Goal: Task Accomplishment & Management: Use online tool/utility

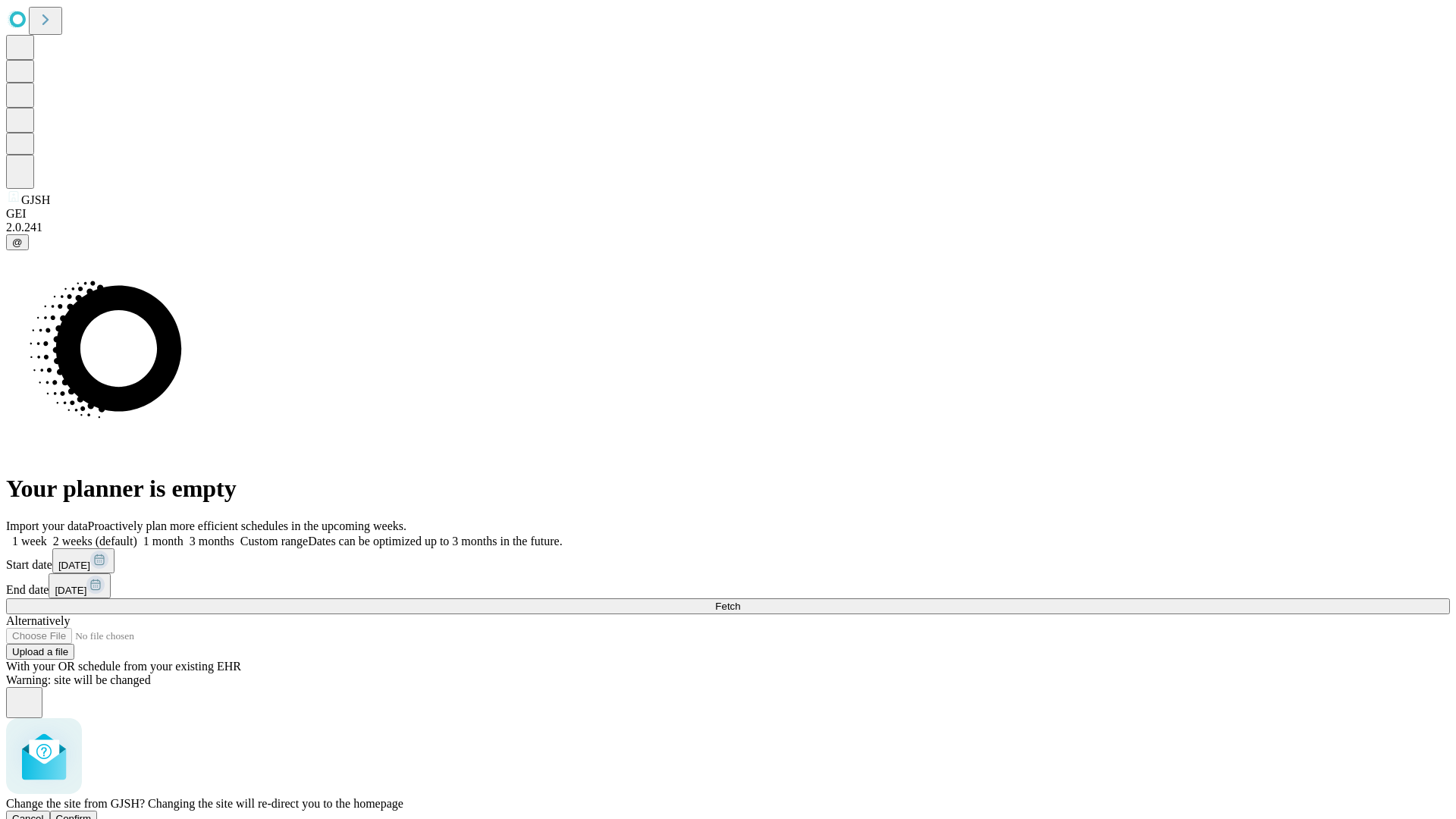
click at [92, 813] on span "Confirm" at bounding box center [74, 818] width 35 height 11
click at [184, 534] on label "1 month" at bounding box center [160, 540] width 46 height 13
click at [740, 601] on span "Fetch" at bounding box center [727, 606] width 25 height 11
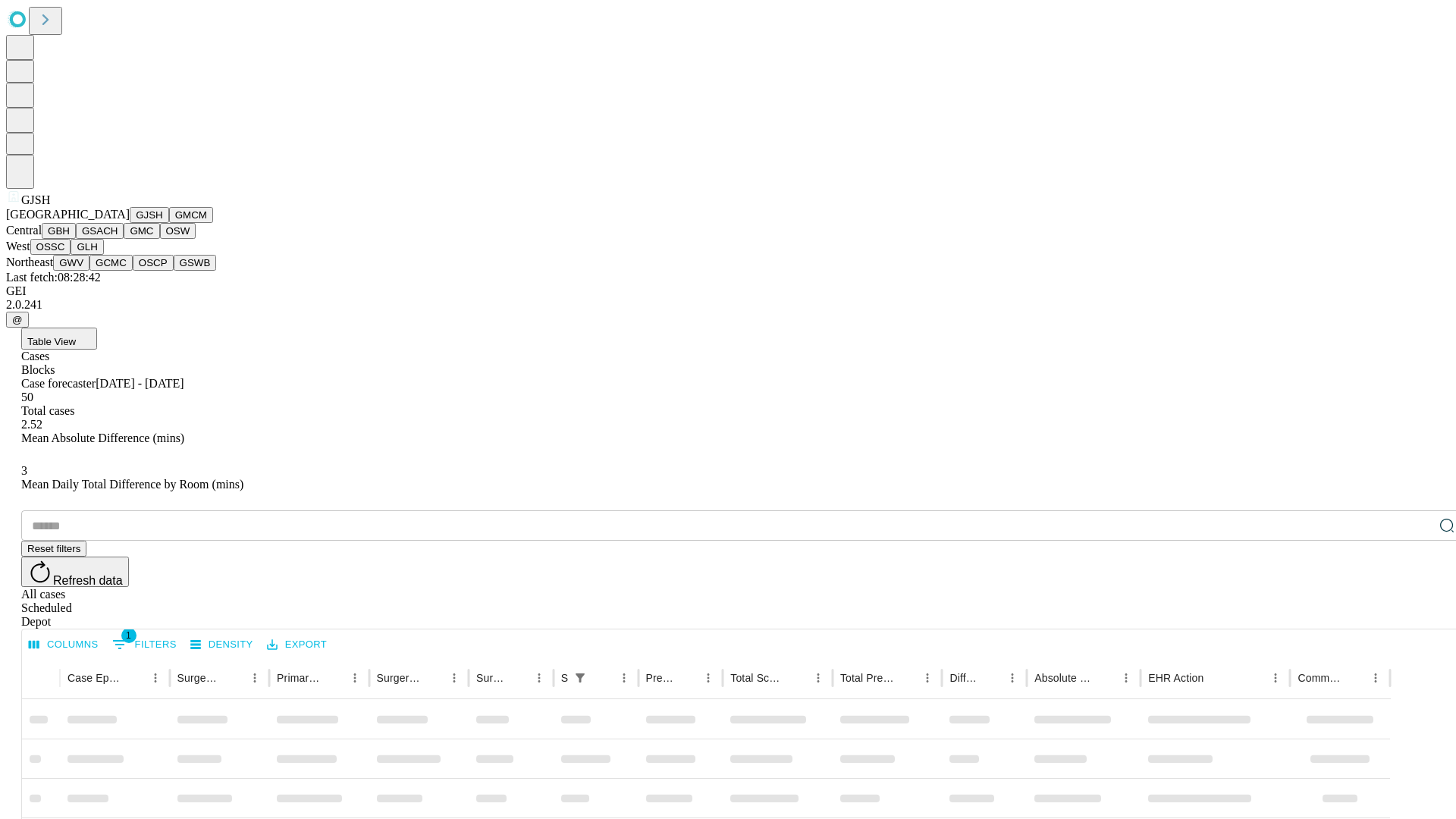
click at [169, 223] on button "GMCM" at bounding box center [191, 215] width 44 height 16
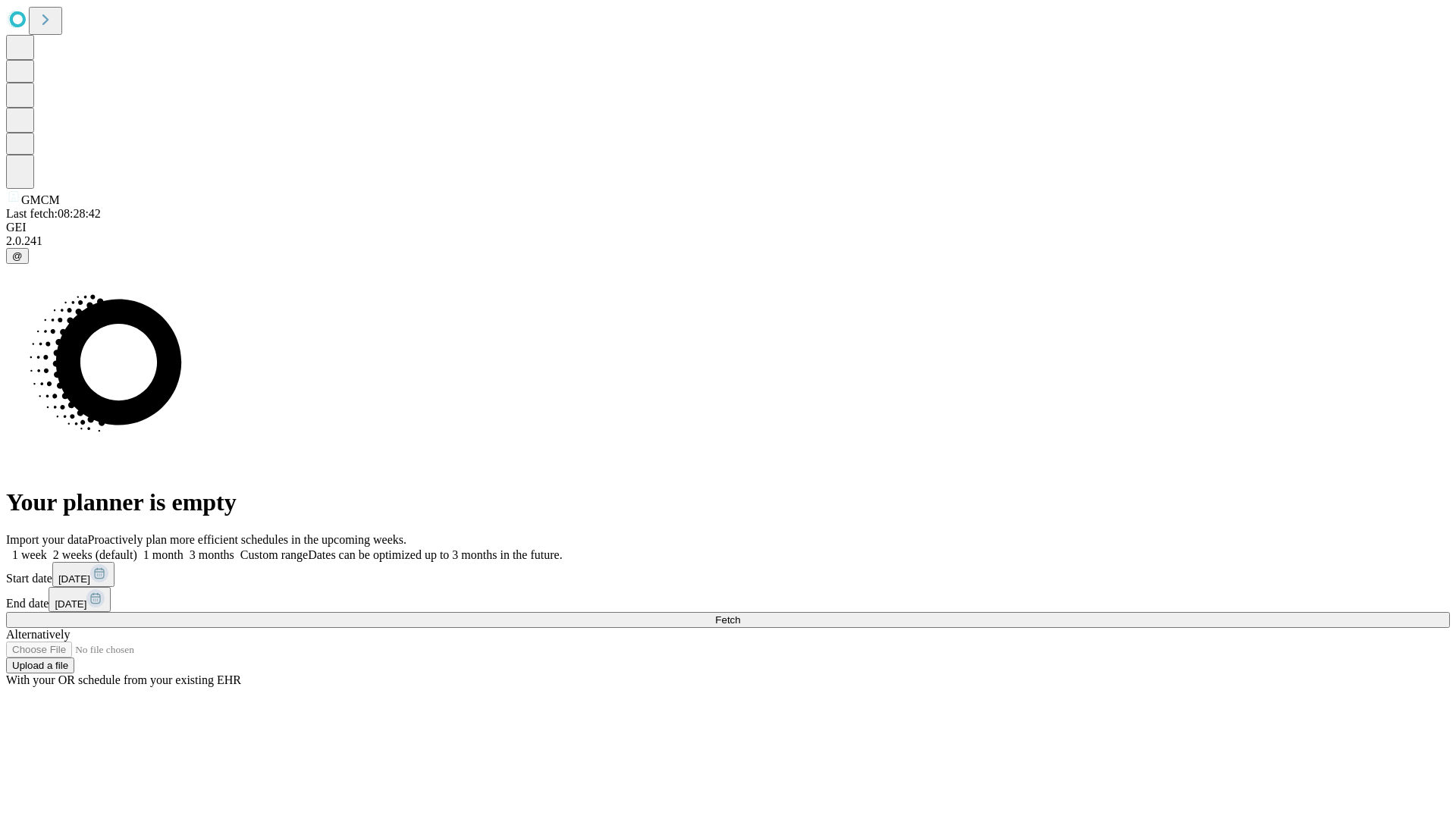
click at [184, 549] on label "1 month" at bounding box center [160, 554] width 46 height 13
click at [740, 614] on span "Fetch" at bounding box center [727, 619] width 25 height 11
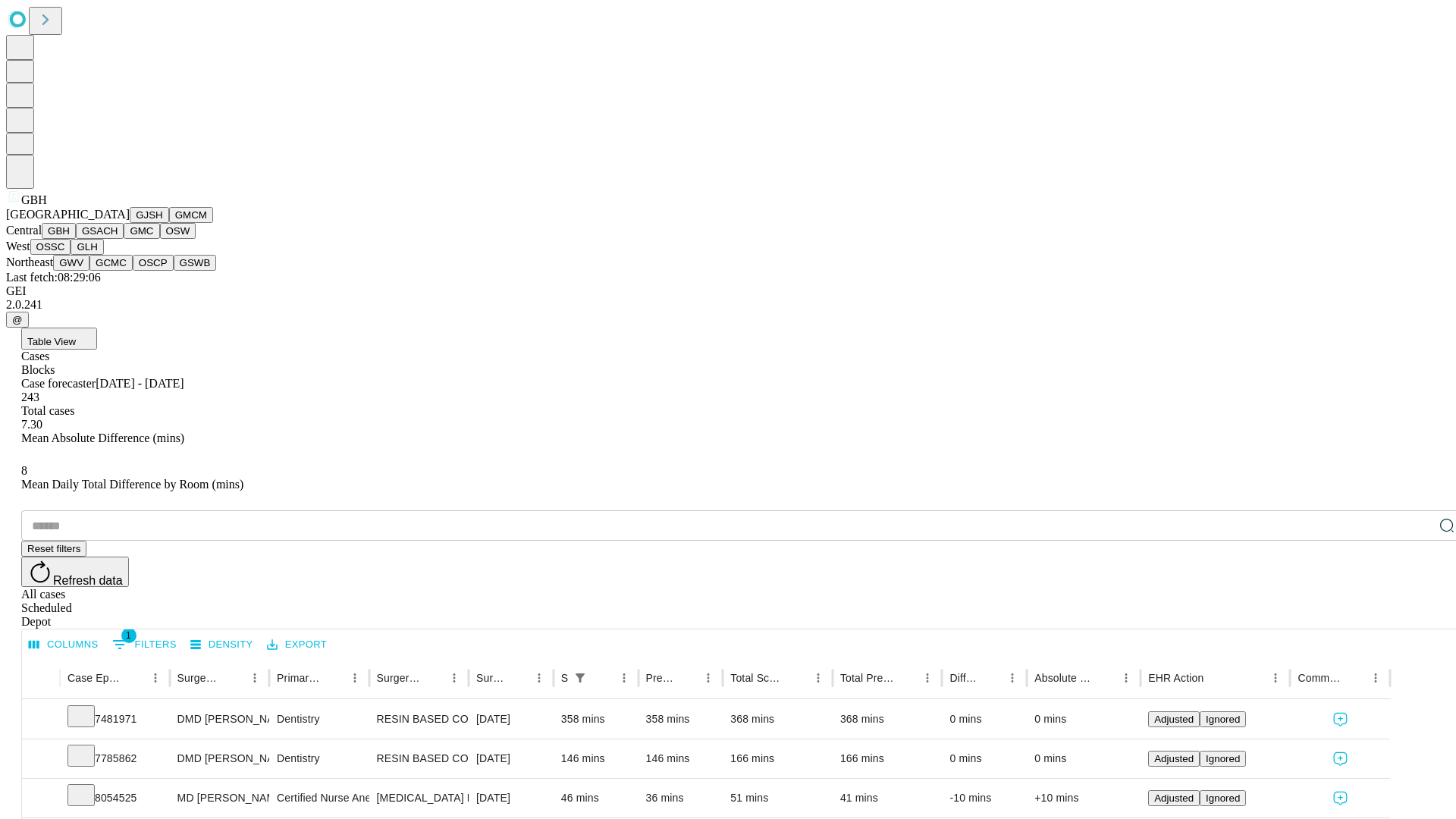
click at [117, 238] on button "GSACH" at bounding box center [99, 231] width 48 height 16
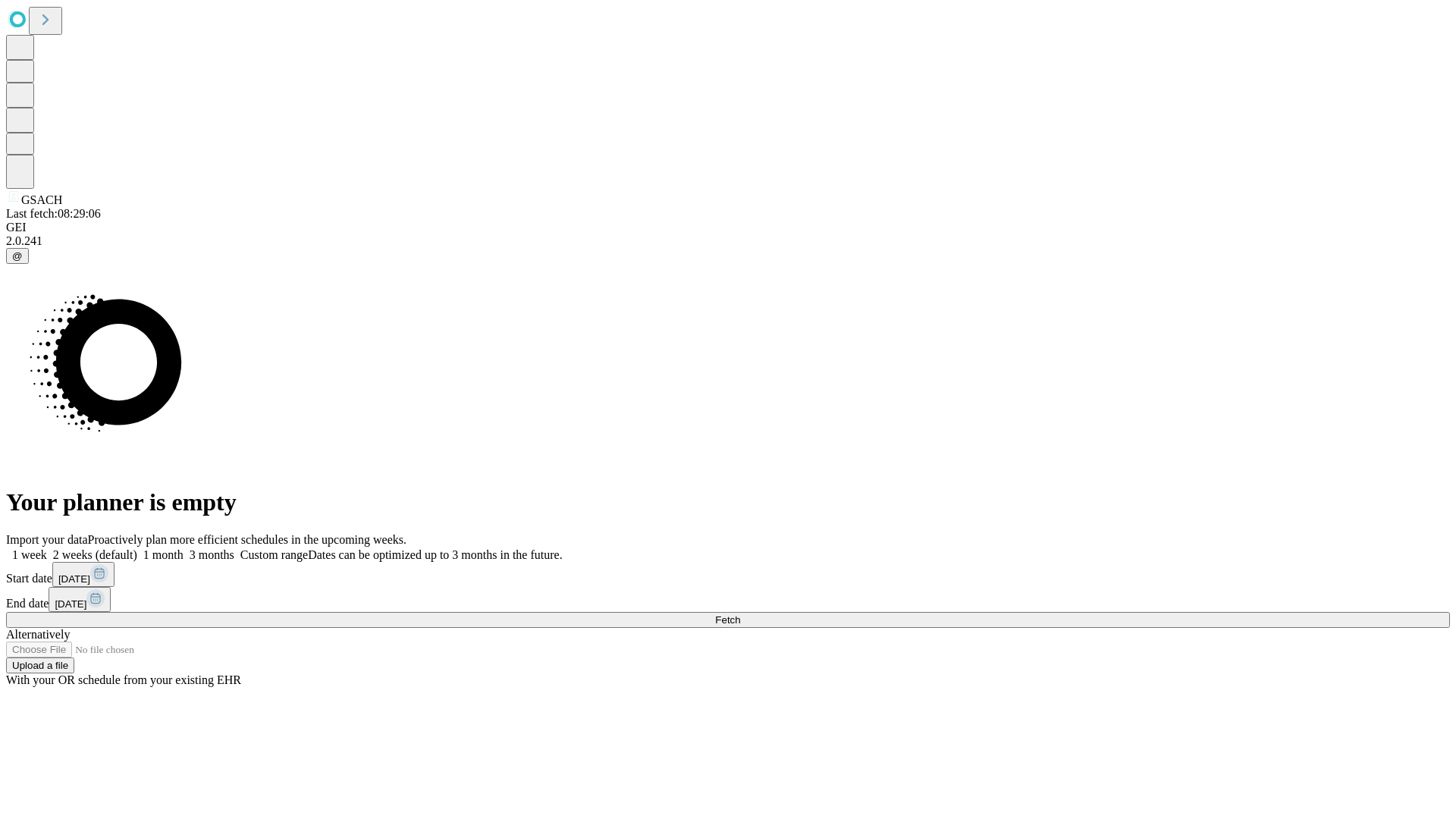
click at [184, 549] on label "1 month" at bounding box center [160, 554] width 46 height 13
click at [740, 614] on span "Fetch" at bounding box center [727, 619] width 25 height 11
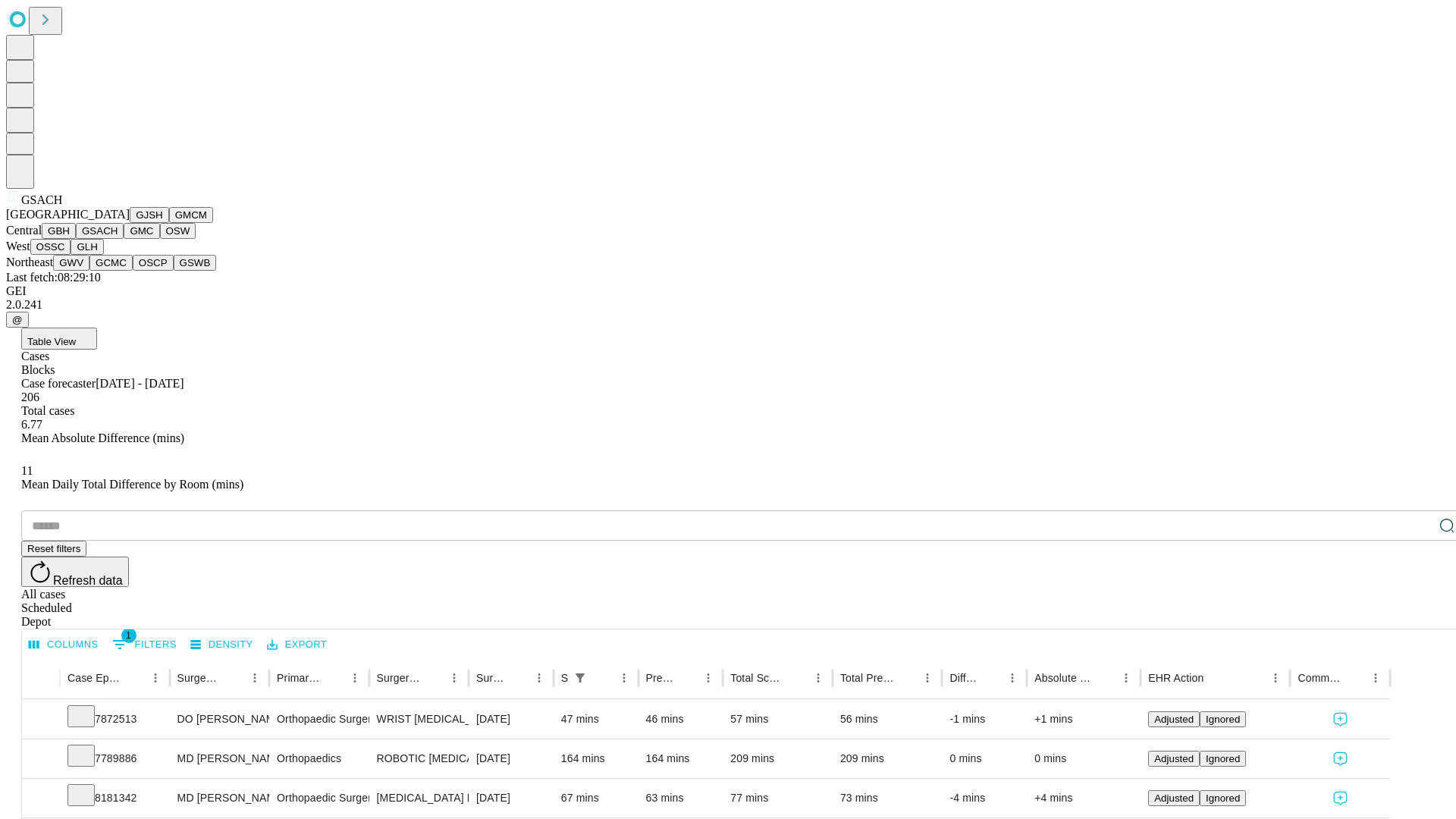
click at [124, 238] on button "GMC" at bounding box center [142, 231] width 35 height 16
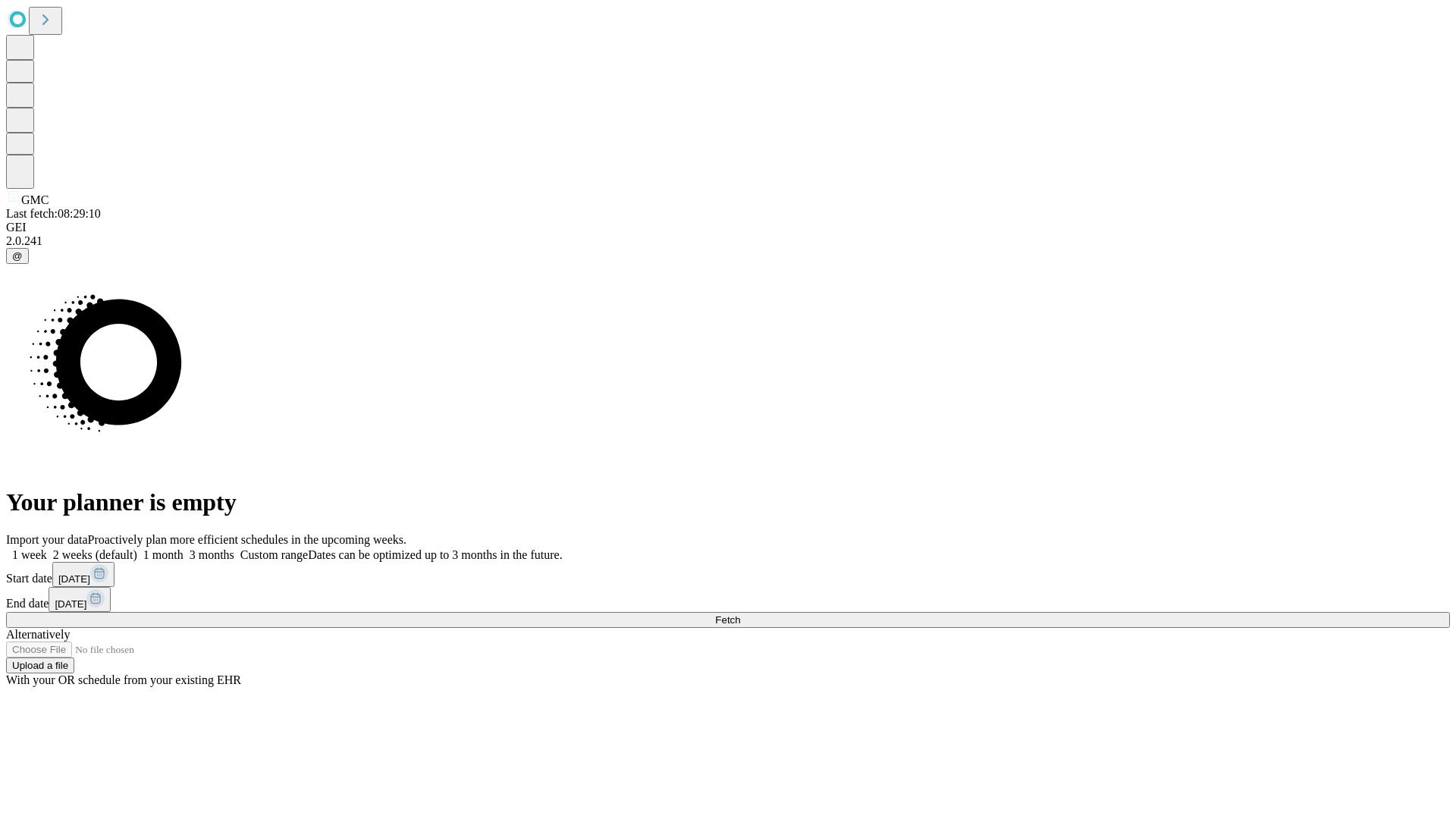
click at [184, 549] on label "1 month" at bounding box center [160, 554] width 46 height 13
click at [740, 614] on span "Fetch" at bounding box center [727, 619] width 25 height 11
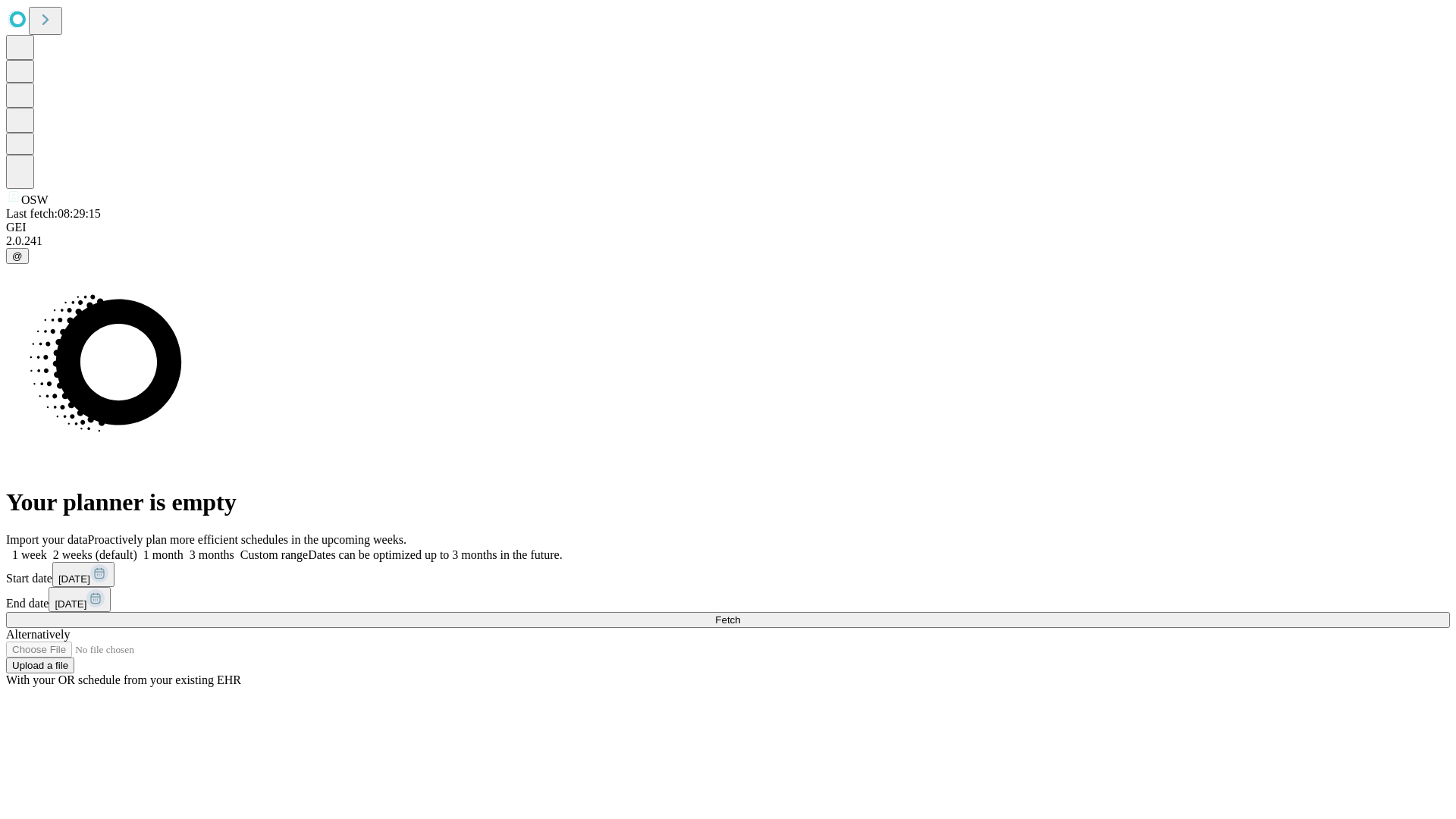
click at [184, 549] on label "1 month" at bounding box center [160, 554] width 46 height 13
click at [740, 614] on span "Fetch" at bounding box center [727, 619] width 25 height 11
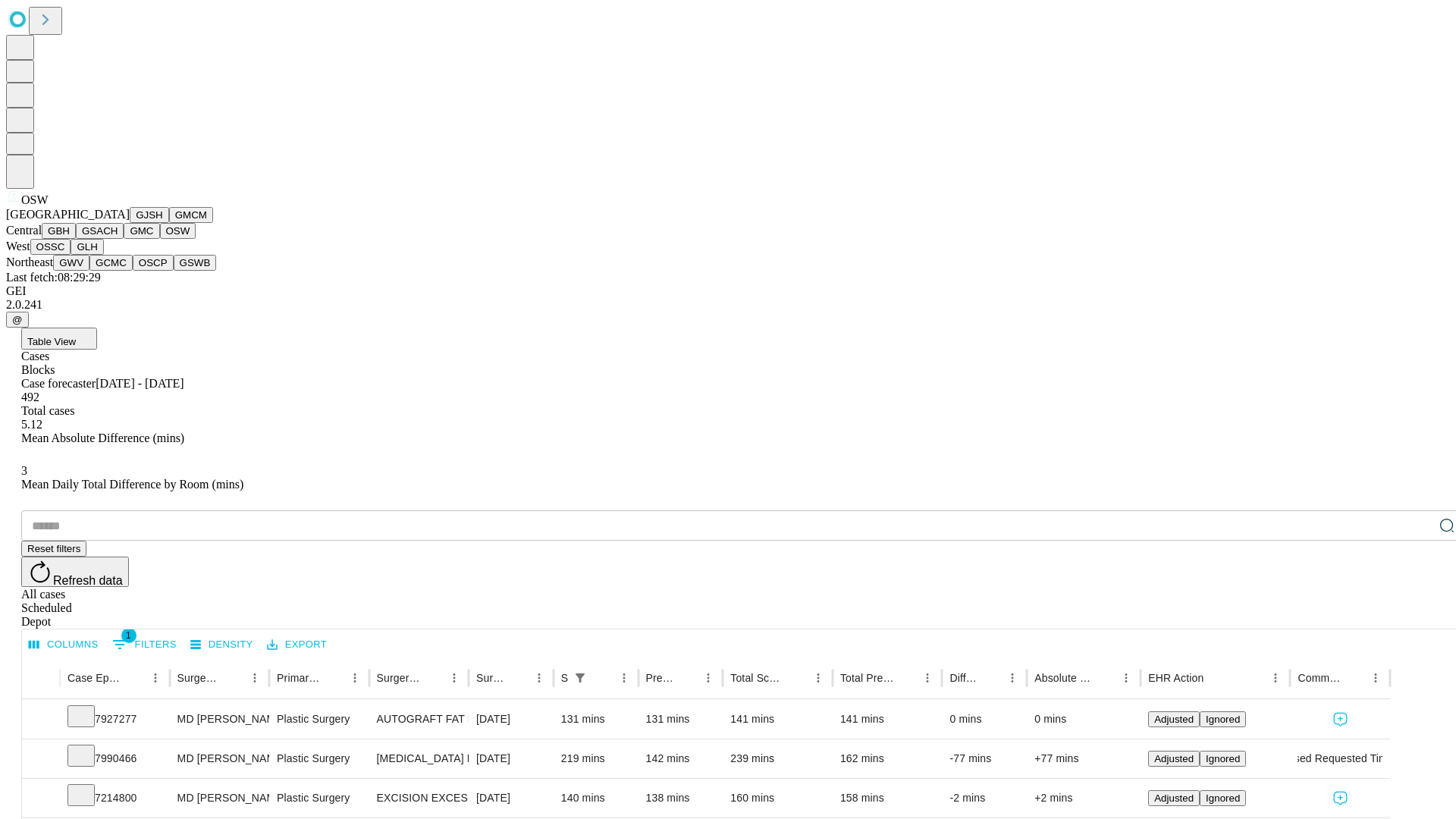
click at [72, 254] on button "OSSC" at bounding box center [51, 246] width 41 height 16
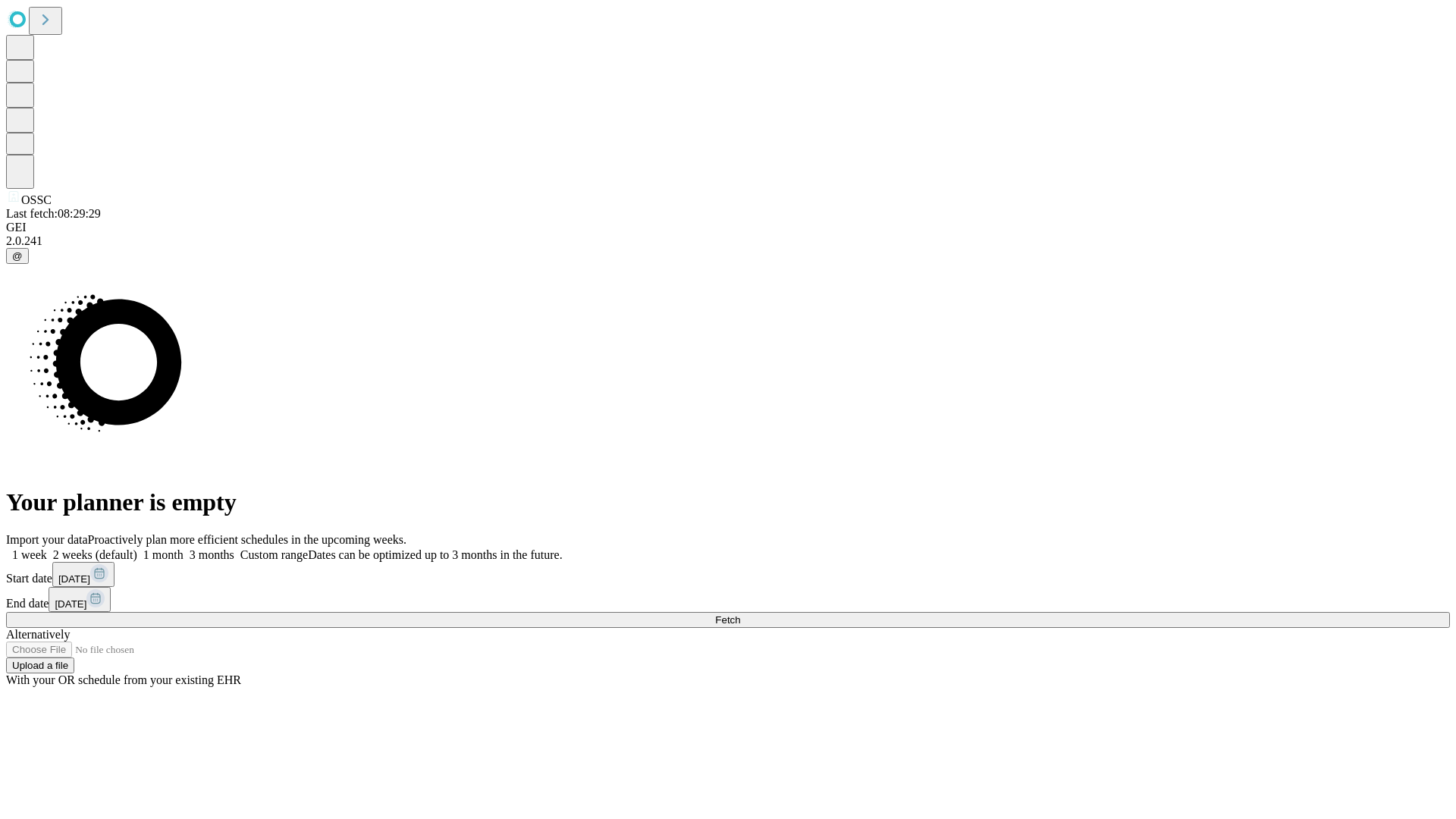
click at [740, 614] on span "Fetch" at bounding box center [727, 619] width 25 height 11
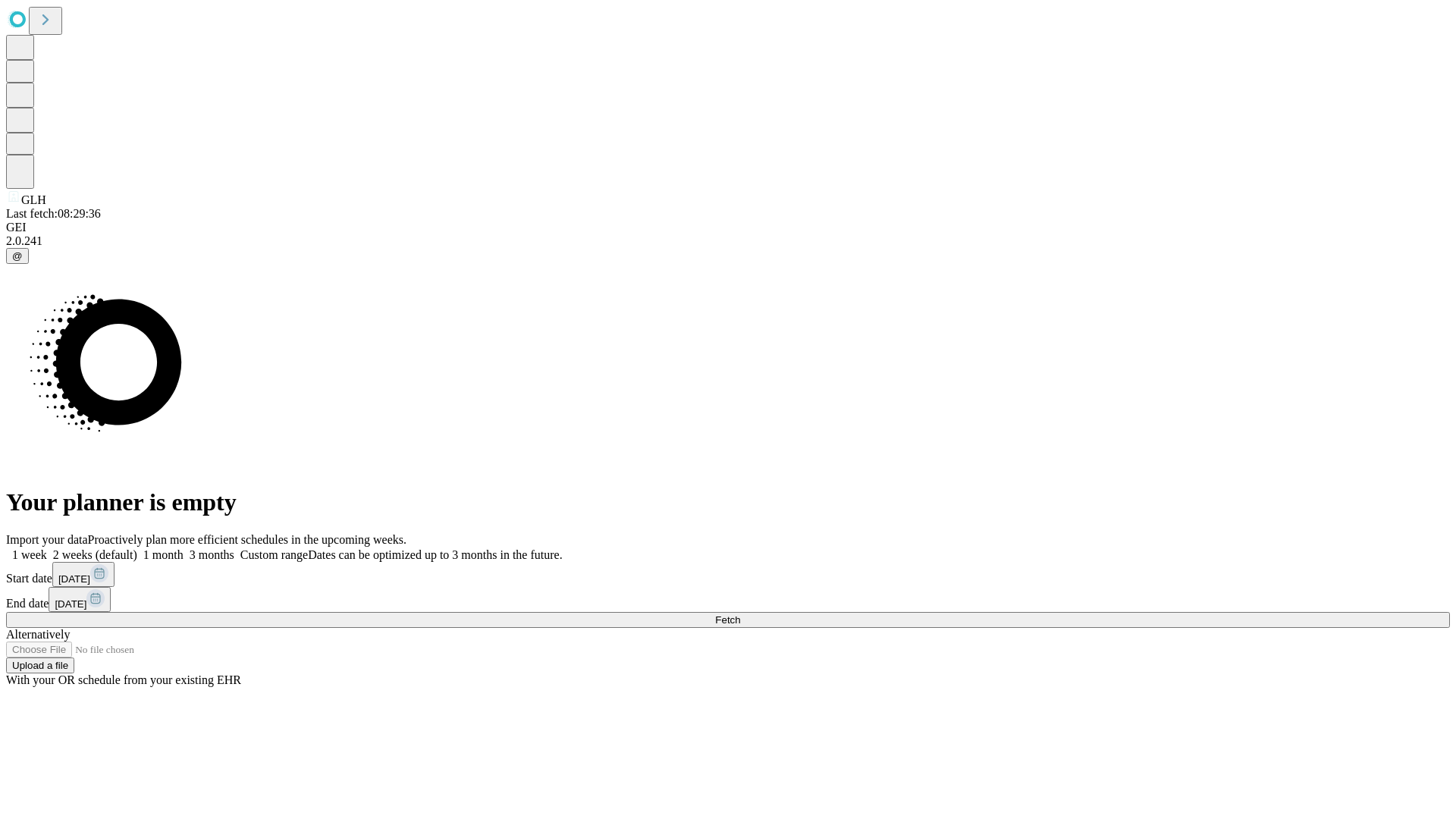
click at [184, 549] on label "1 month" at bounding box center [160, 554] width 46 height 13
click at [740, 614] on span "Fetch" at bounding box center [727, 619] width 25 height 11
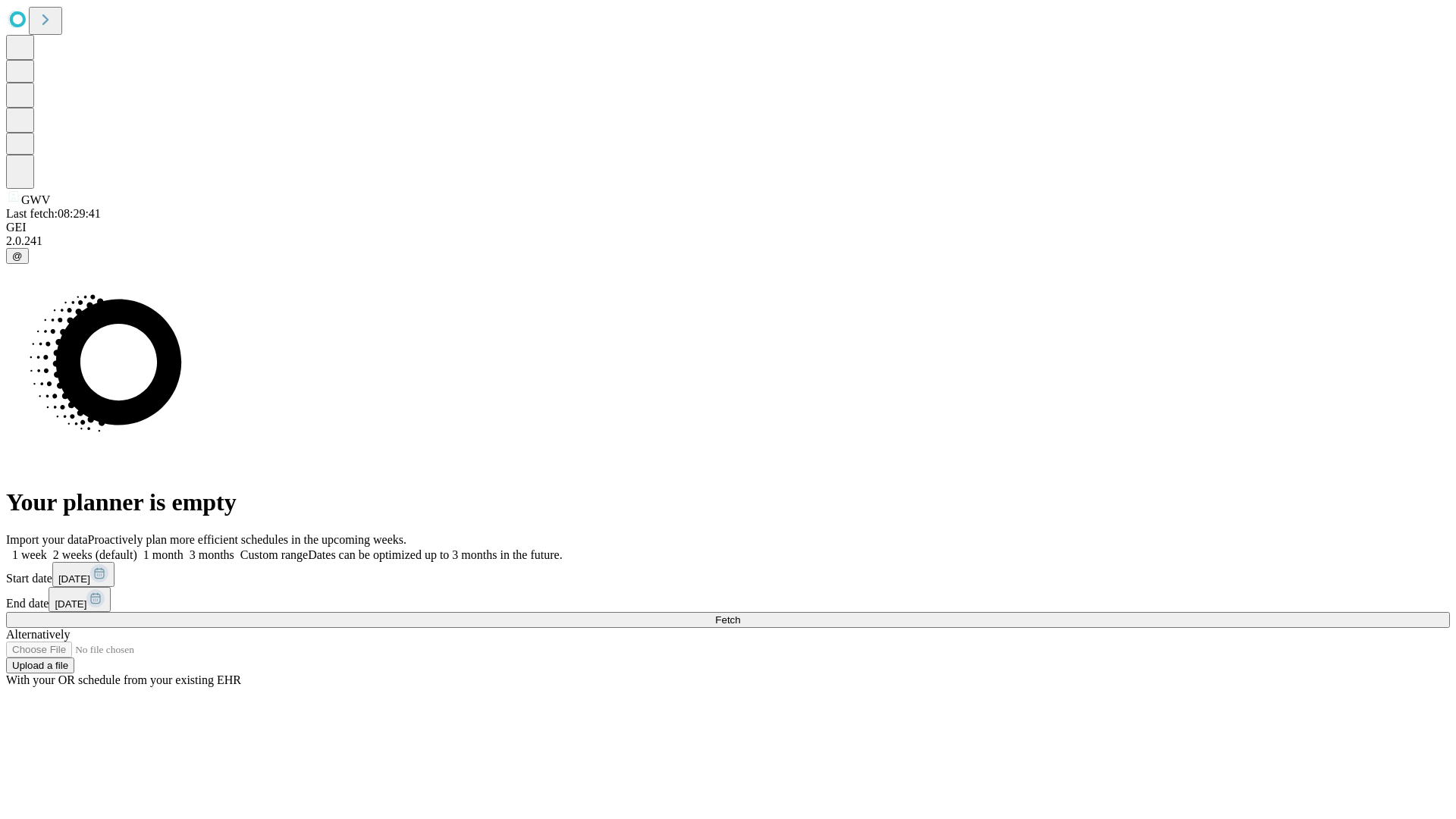
click at [184, 549] on label "1 month" at bounding box center [160, 554] width 46 height 13
click at [740, 614] on span "Fetch" at bounding box center [727, 619] width 25 height 11
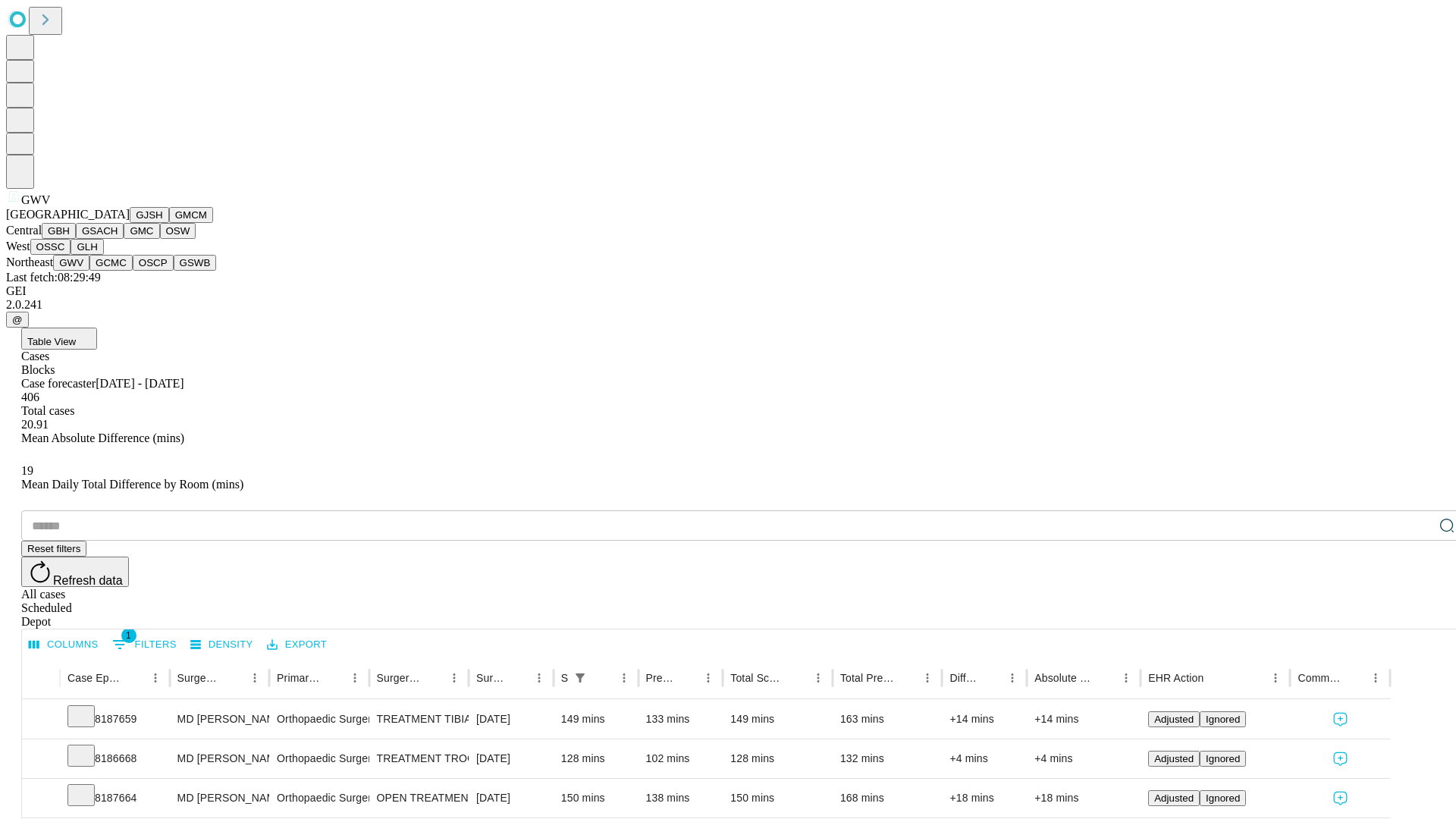
click at [117, 270] on button "GCMC" at bounding box center [110, 262] width 43 height 16
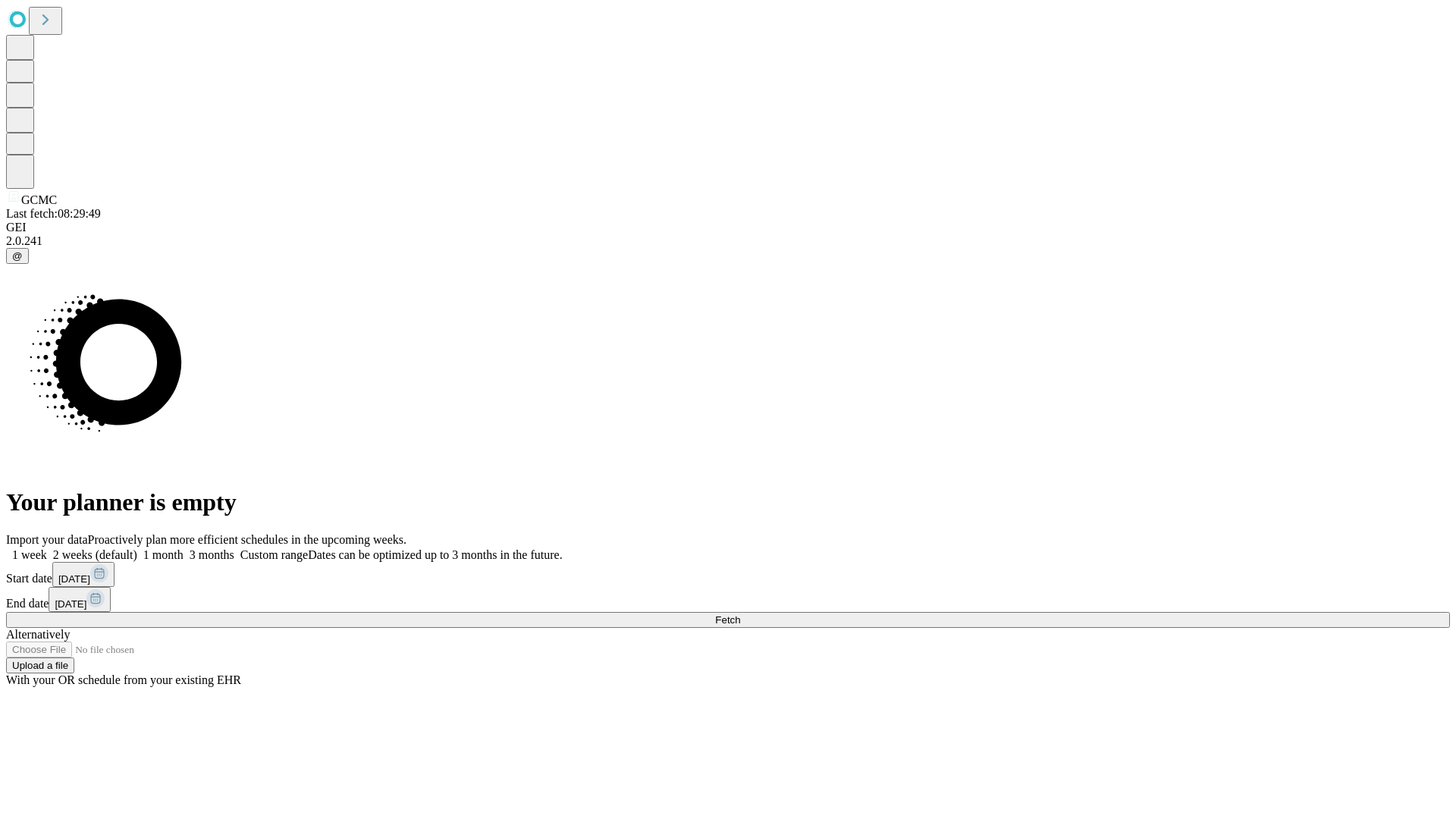
click at [184, 549] on label "1 month" at bounding box center [160, 554] width 46 height 13
click at [740, 614] on span "Fetch" at bounding box center [727, 619] width 25 height 11
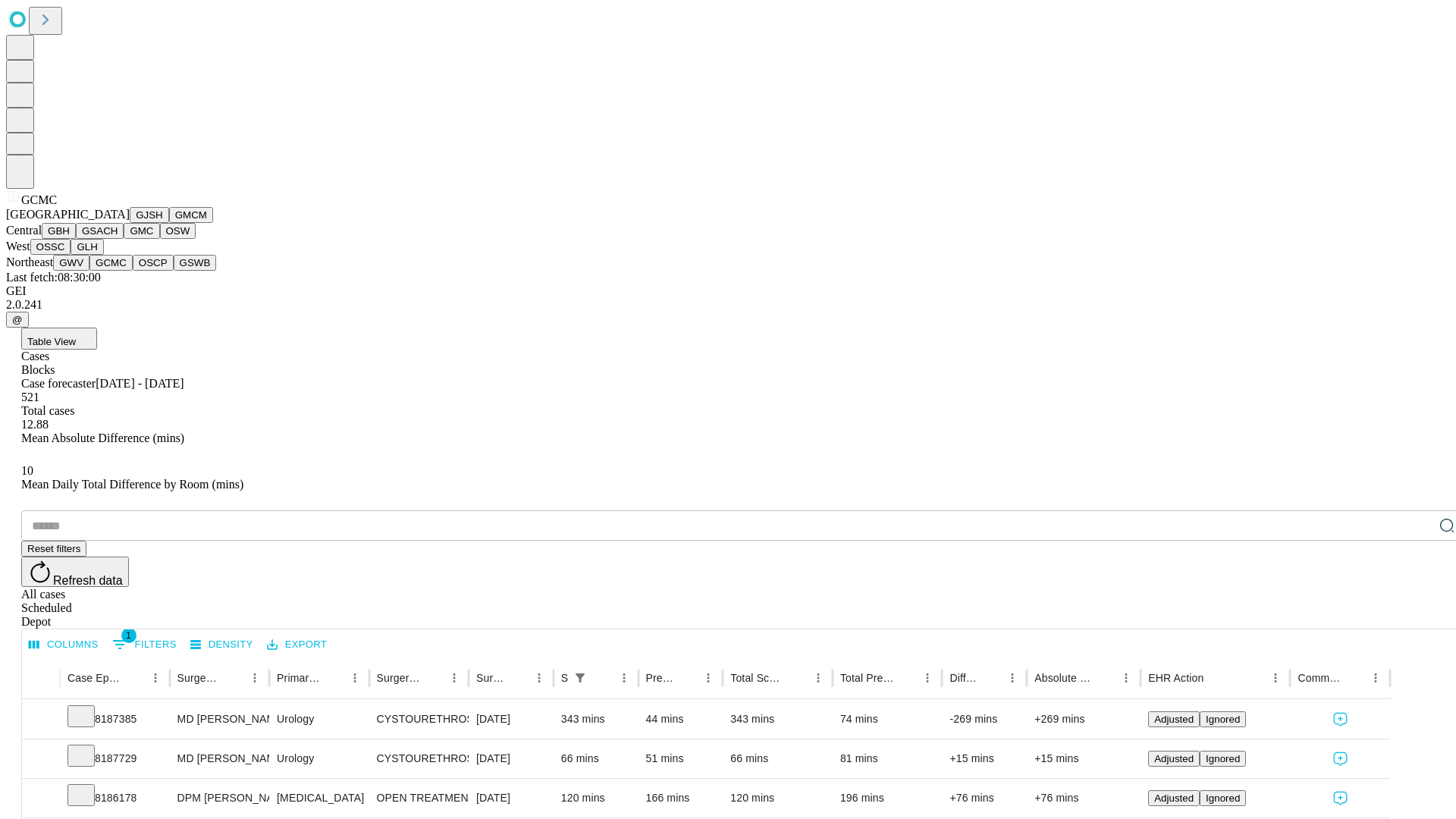
click at [132, 270] on button "OSCP" at bounding box center [153, 262] width 41 height 16
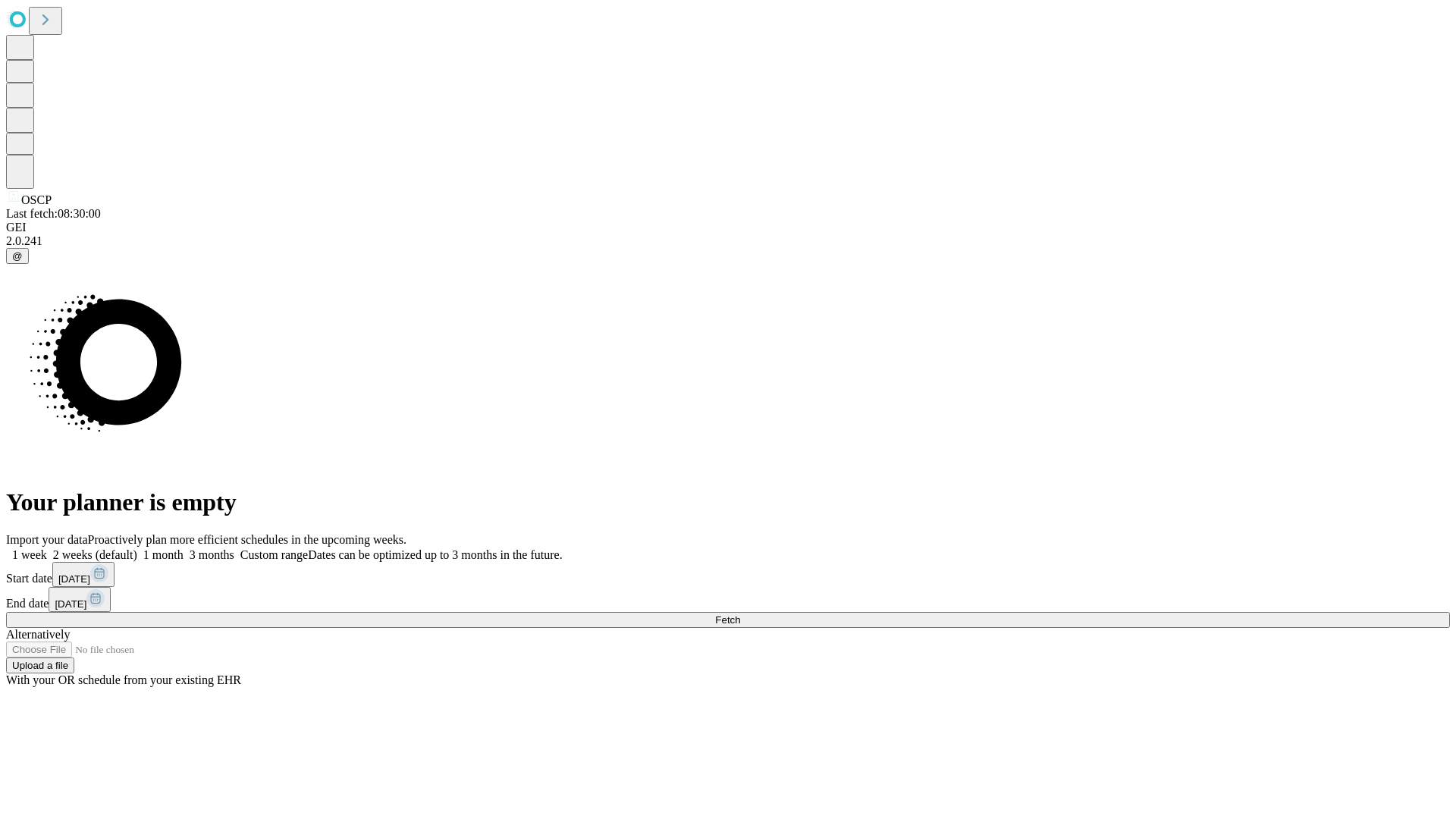
click at [184, 549] on label "1 month" at bounding box center [160, 554] width 46 height 13
click at [740, 614] on span "Fetch" at bounding box center [727, 619] width 25 height 11
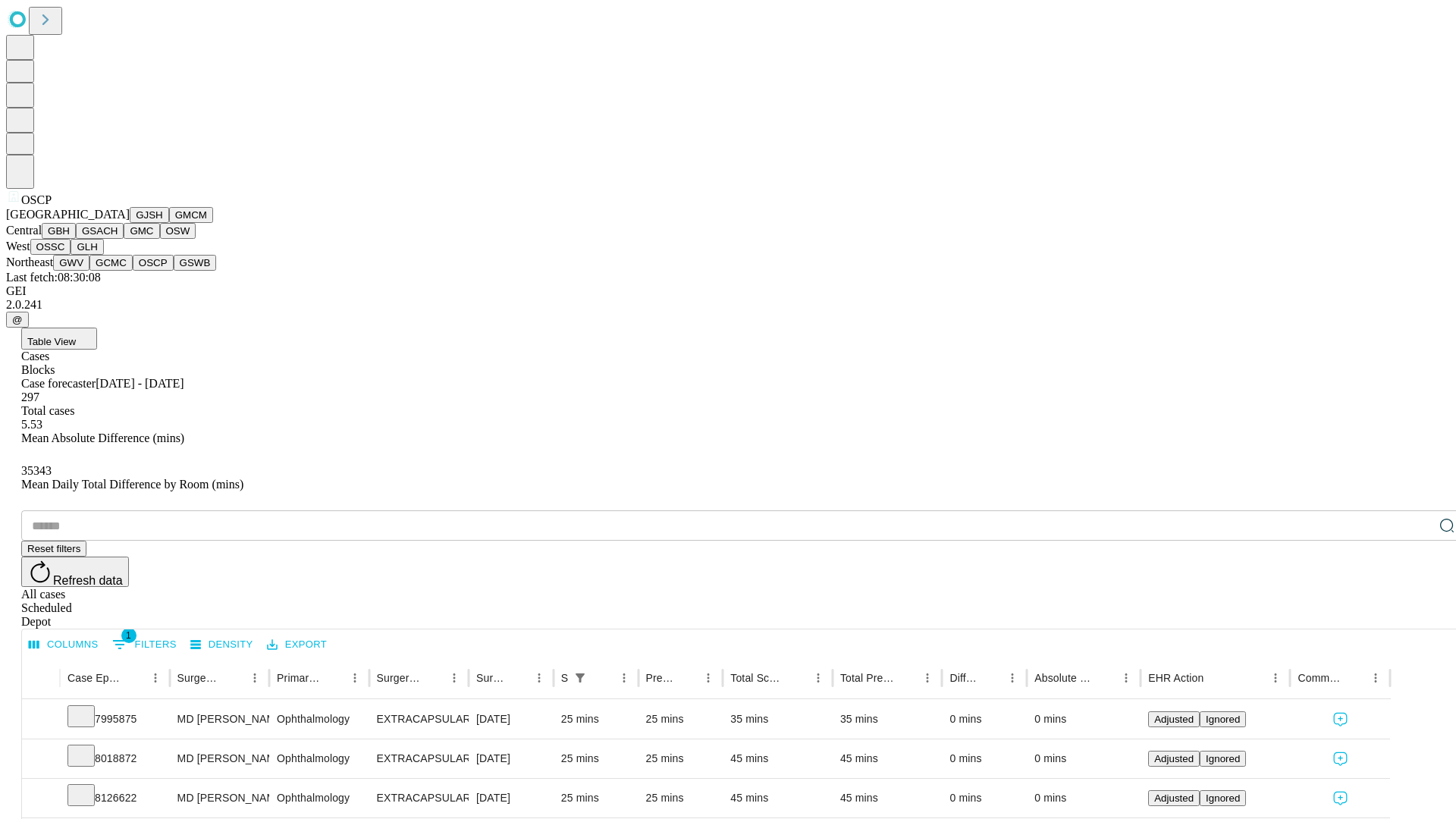
click at [174, 270] on button "GSWB" at bounding box center [195, 262] width 43 height 16
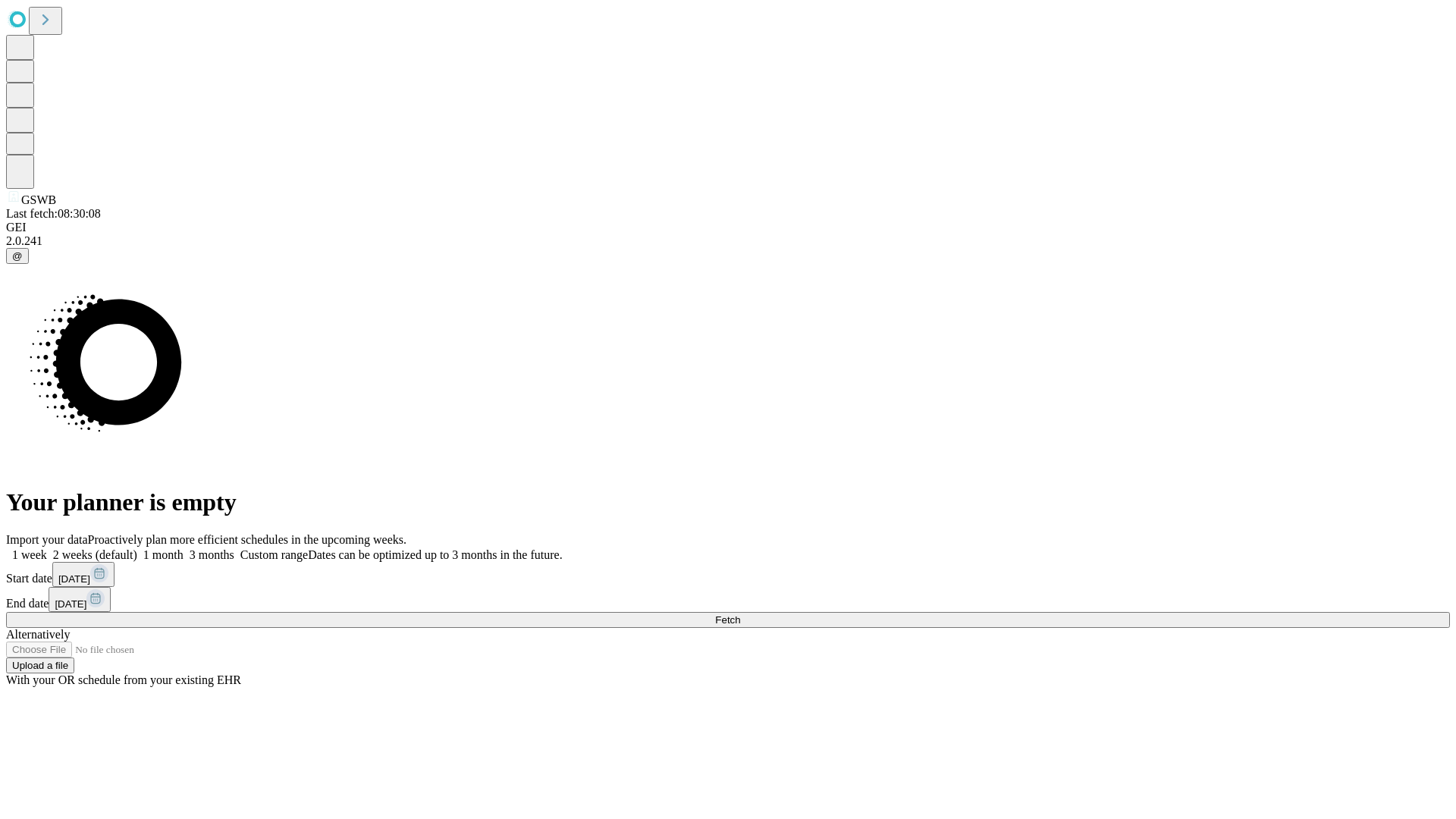
click at [184, 549] on label "1 month" at bounding box center [160, 554] width 46 height 13
click at [740, 614] on span "Fetch" at bounding box center [727, 619] width 25 height 11
